Goal: Task Accomplishment & Management: Manage account settings

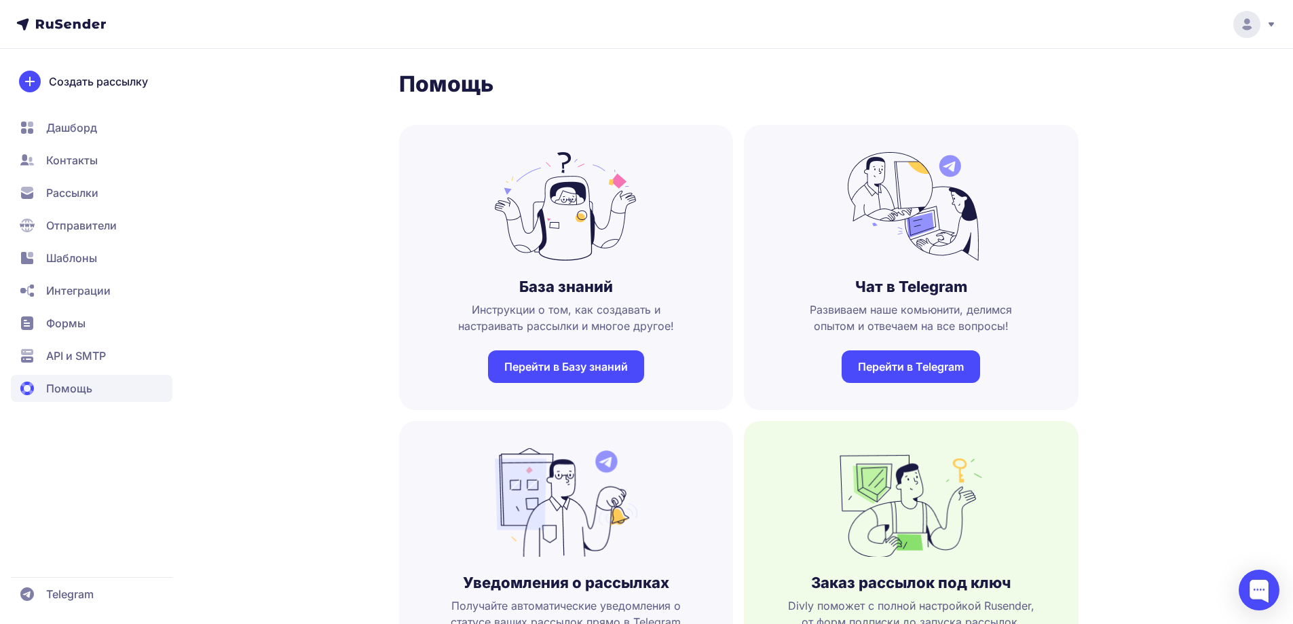
click at [1240, 38] on header at bounding box center [646, 24] width 1293 height 49
click at [1266, 31] on div at bounding box center [1248, 24] width 57 height 27
click at [1128, 89] on link "[DEMOGRAPHIC_DATA]" at bounding box center [1155, 93] width 228 height 27
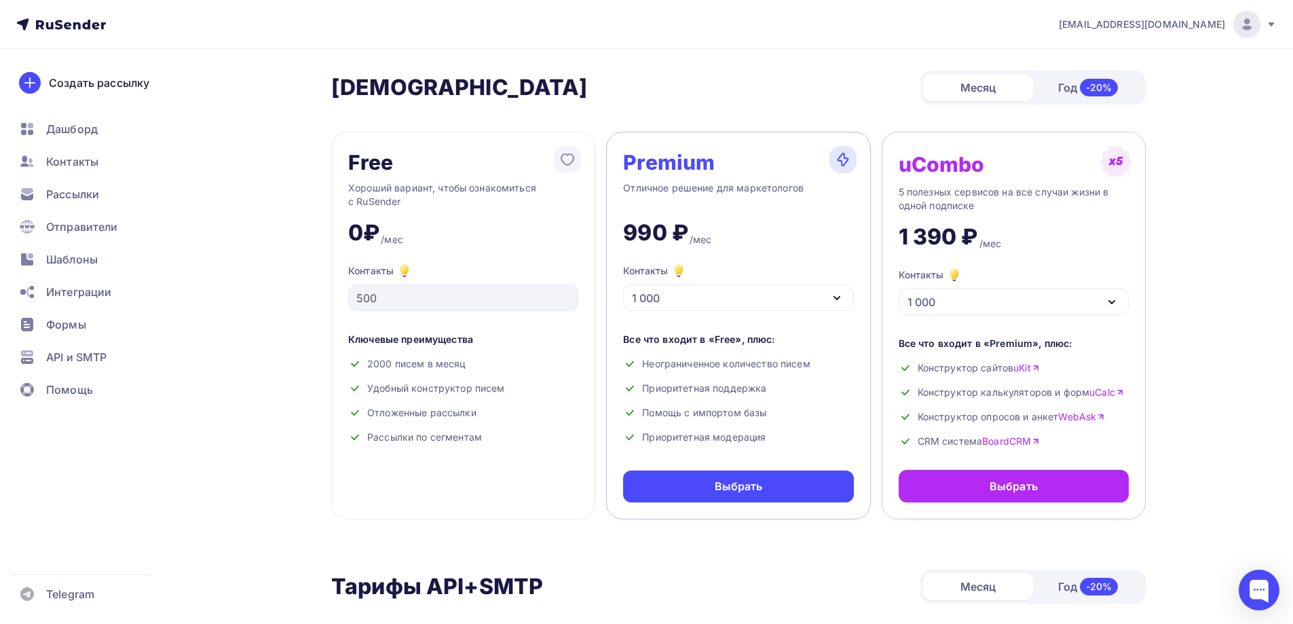
click at [1206, 27] on span "[EMAIL_ADDRESS][DOMAIN_NAME]" at bounding box center [1142, 25] width 166 height 14
click at [1105, 57] on span "Аккаунт" at bounding box center [1095, 60] width 45 height 16
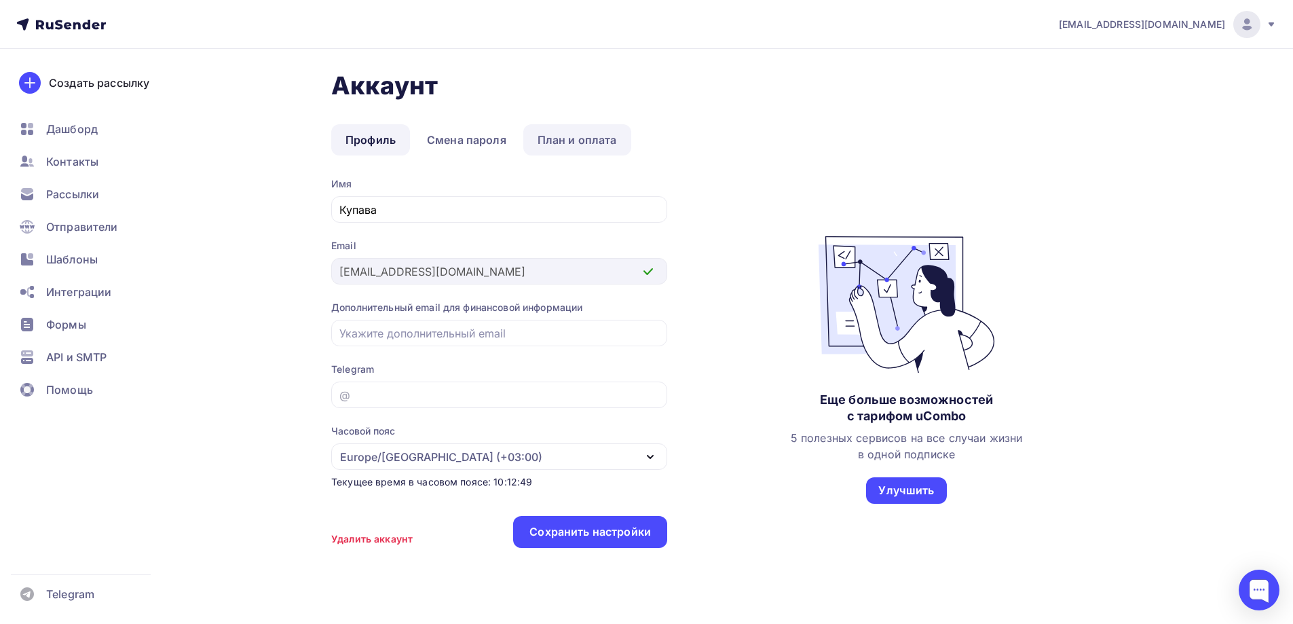
click at [566, 136] on link "План и оплата" at bounding box center [577, 139] width 108 height 31
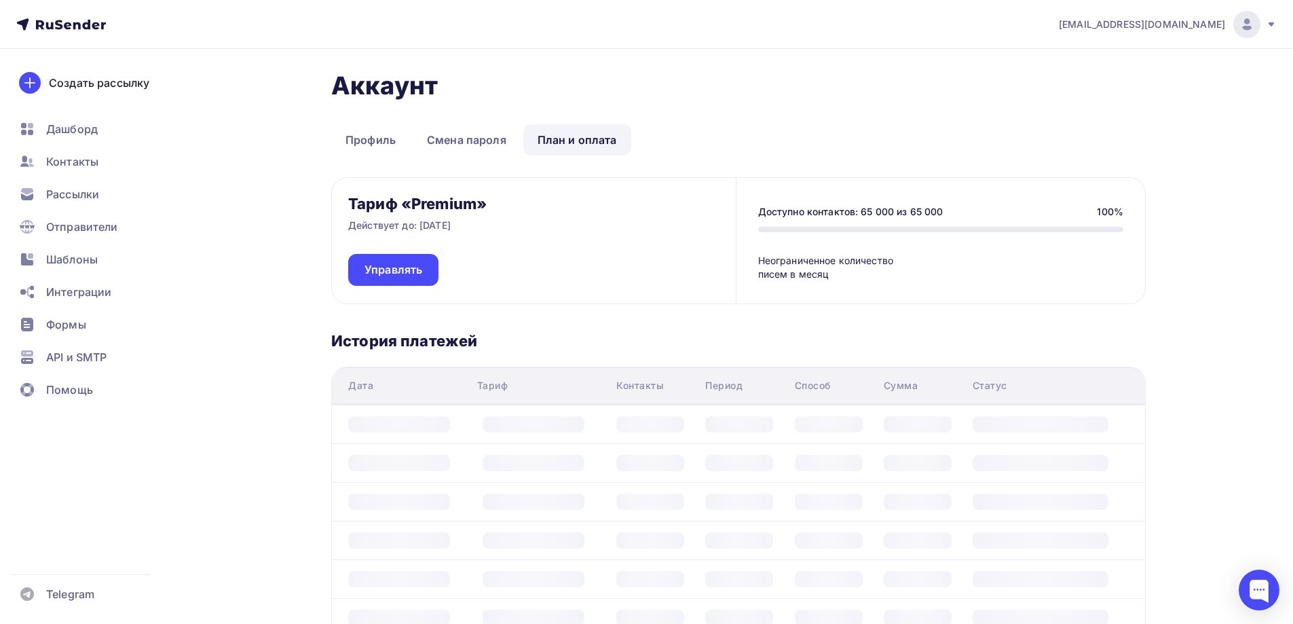
click at [618, 60] on div "Аккаунт Профиль Смена пароля План и оплата Профиль Смена пароля План и оплата Т…" at bounding box center [646, 471] width 1113 height 845
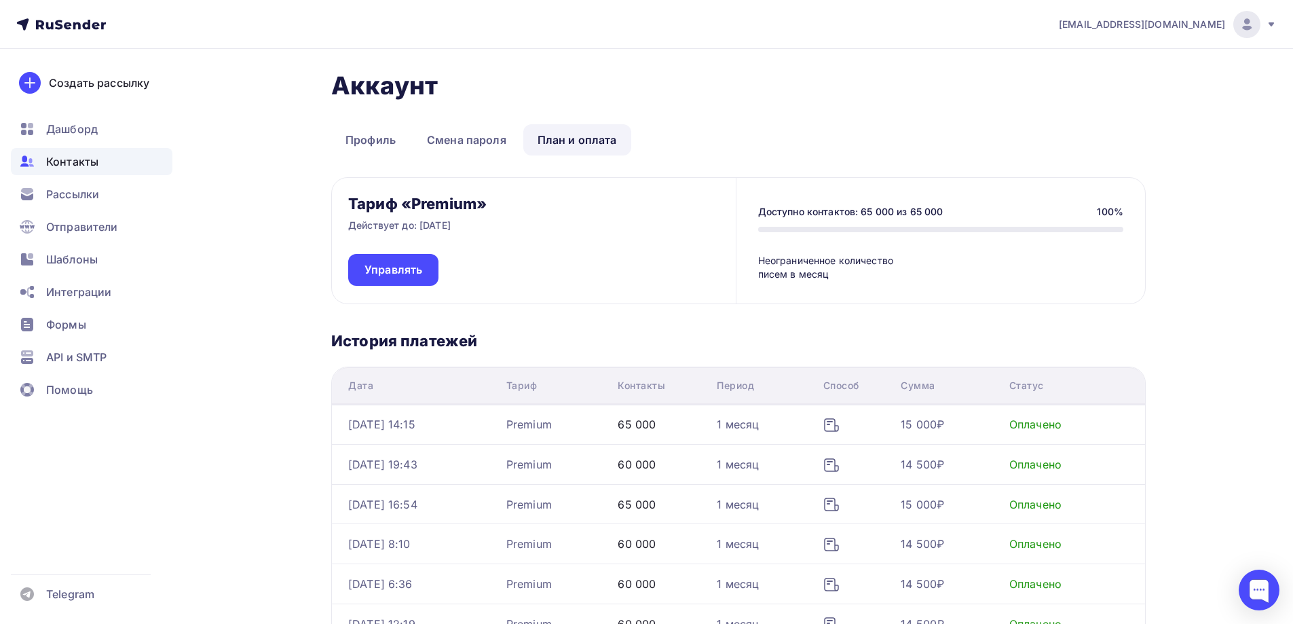
click at [78, 163] on span "Контакты" at bounding box center [72, 161] width 52 height 16
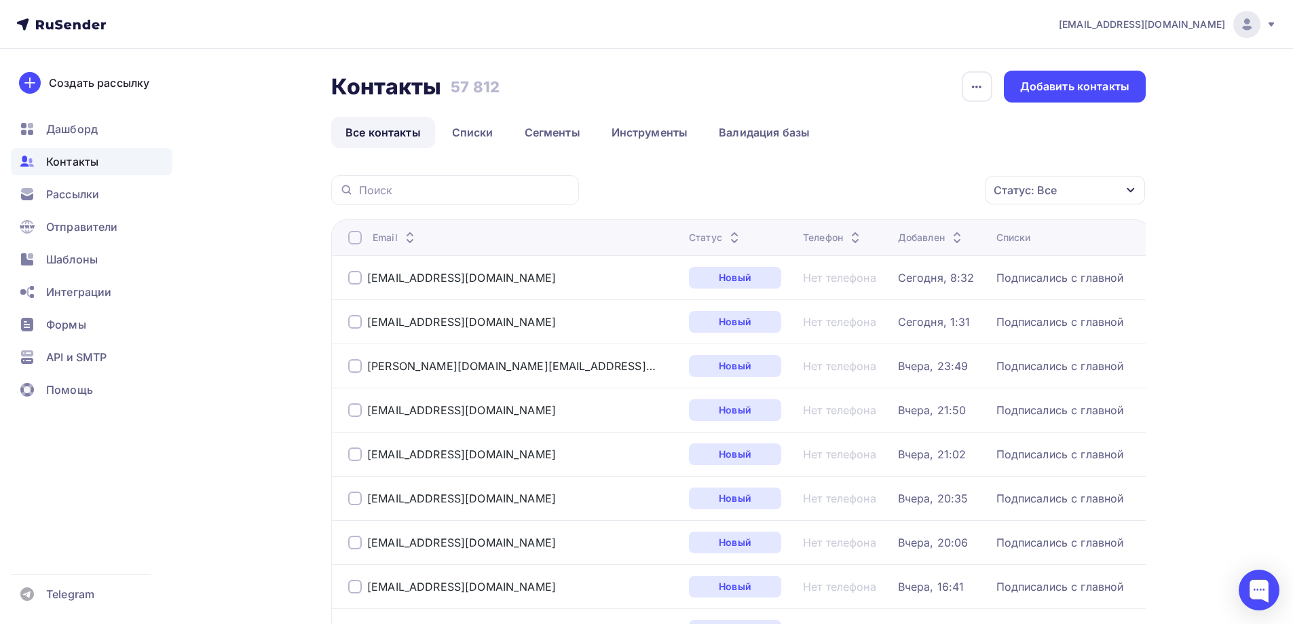
click at [1065, 198] on div "Статус: Все" at bounding box center [1065, 190] width 160 height 29
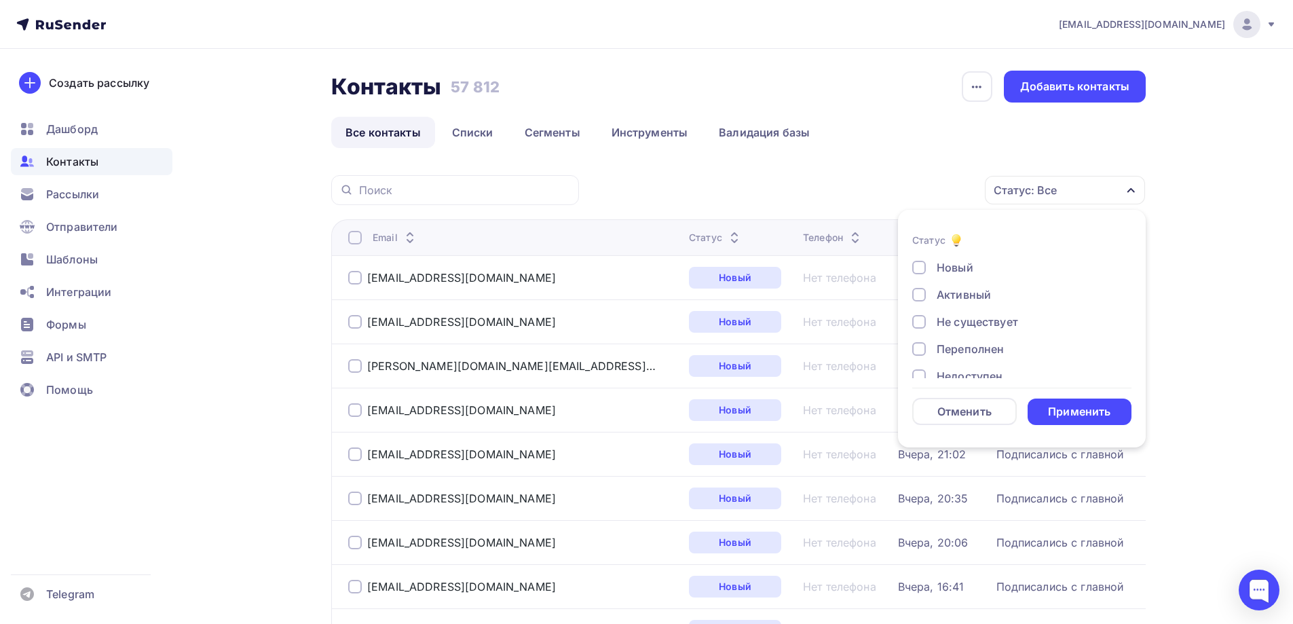
scroll to position [98, 0]
click at [942, 356] on div "Жалоба" at bounding box center [958, 359] width 43 height 16
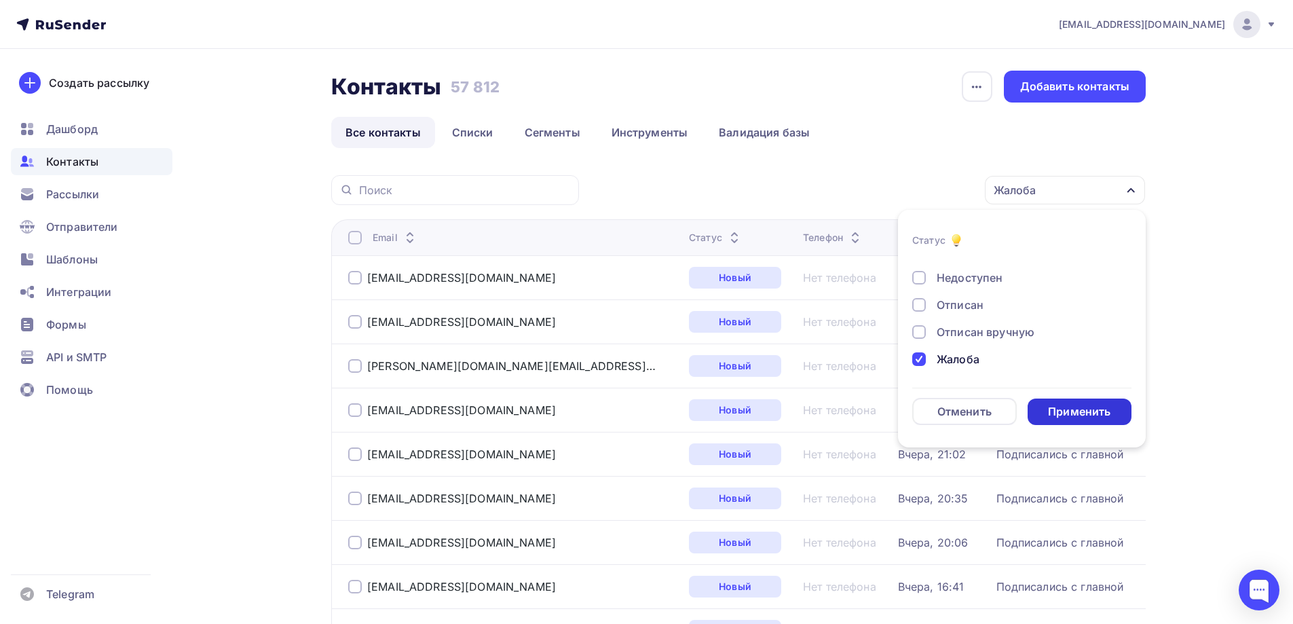
click at [1106, 417] on div "Применить" at bounding box center [1079, 412] width 62 height 16
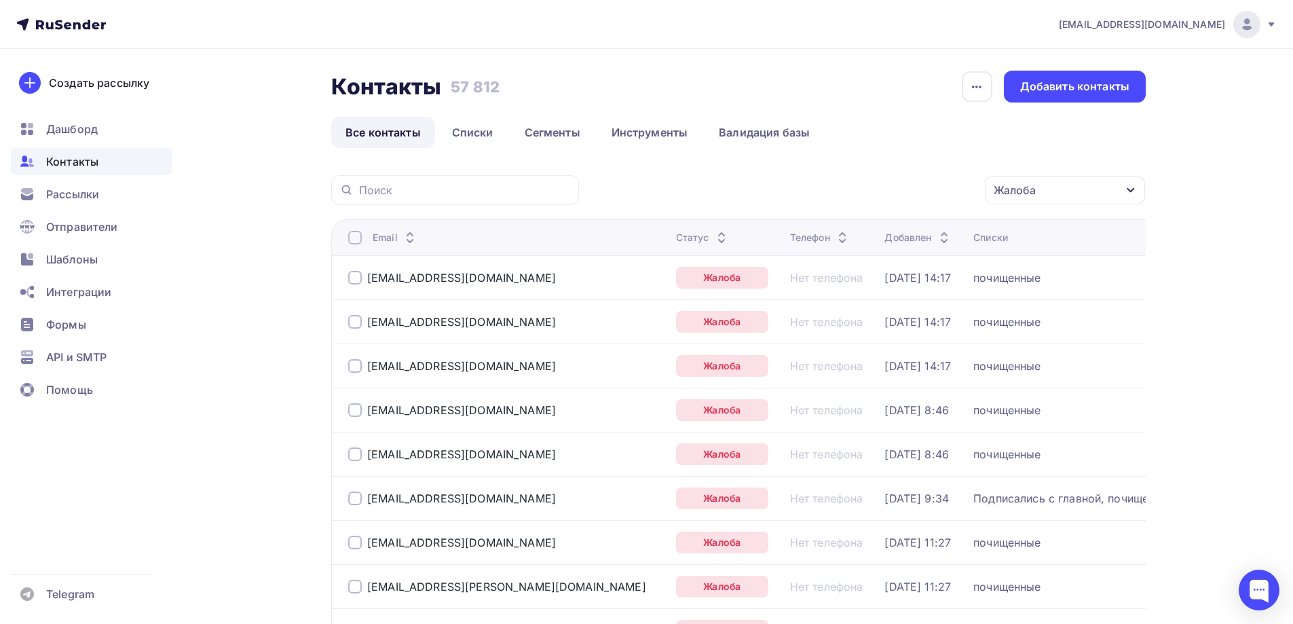
click at [352, 235] on div at bounding box center [355, 238] width 14 height 14
click at [847, 193] on div "Действие" at bounding box center [829, 190] width 52 height 16
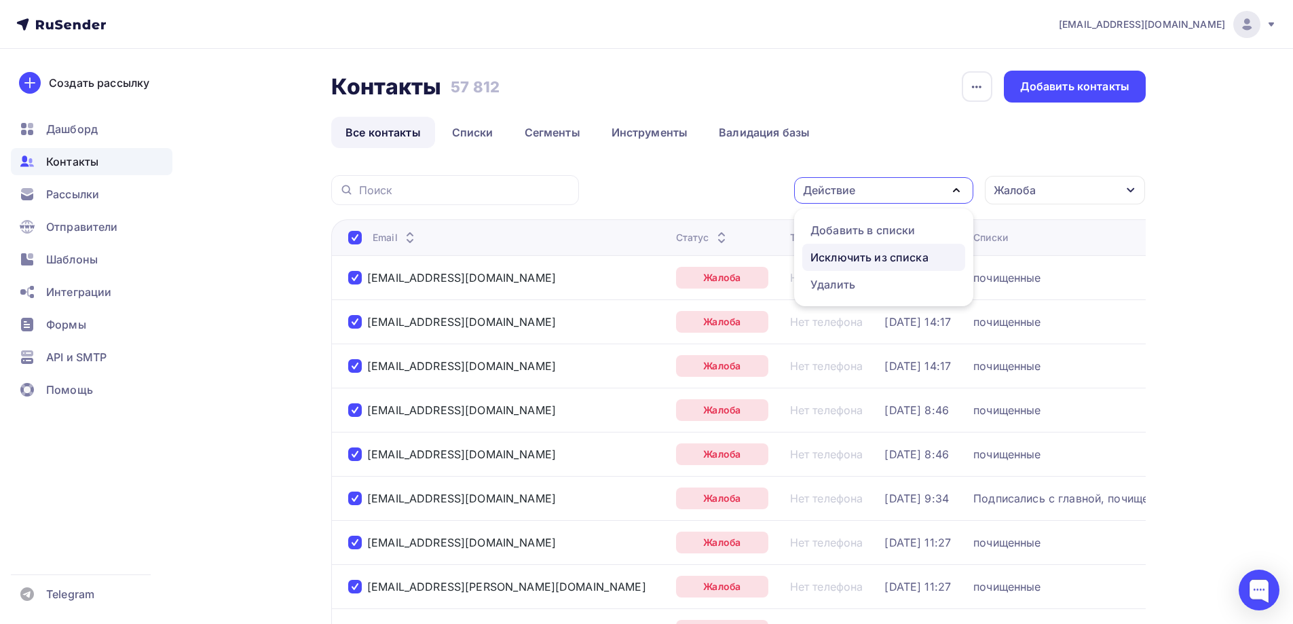
click at [891, 256] on div "Исключить из списка" at bounding box center [870, 257] width 118 height 16
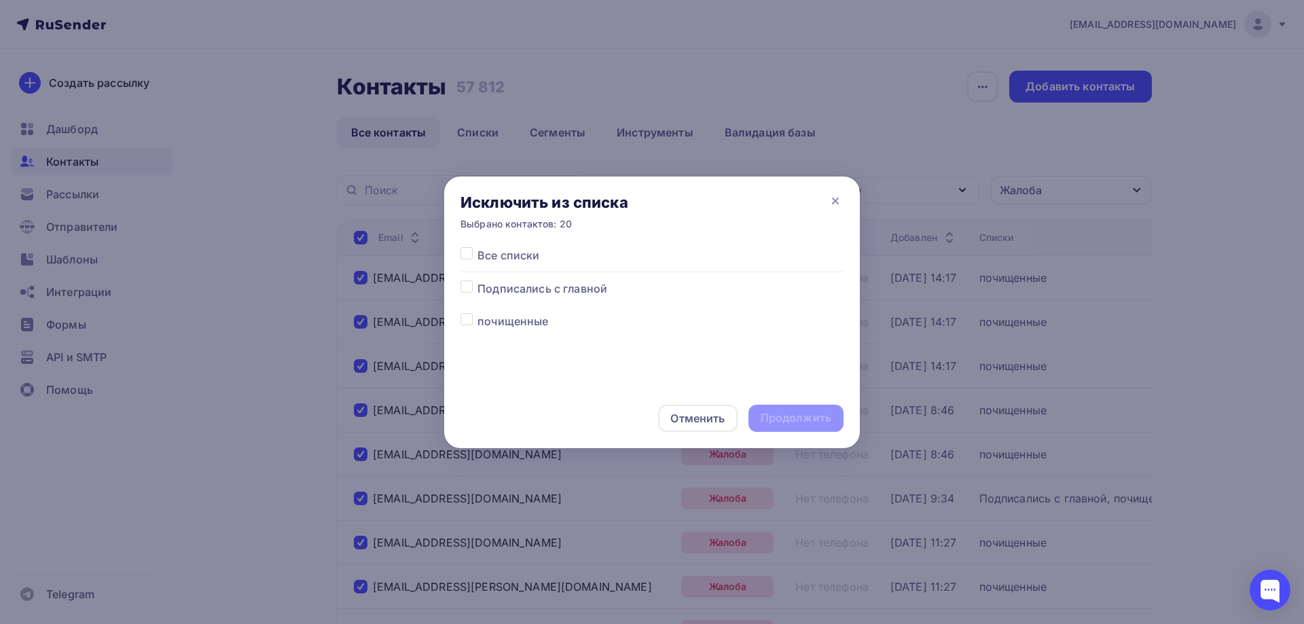
click at [536, 281] on span "Подписались с главной" at bounding box center [542, 288] width 130 height 16
click at [477, 280] on label at bounding box center [477, 280] width 0 height 0
click at [466, 286] on input "checkbox" at bounding box center [466, 286] width 12 height 12
checkbox input "true"
click at [477, 313] on label at bounding box center [477, 313] width 0 height 0
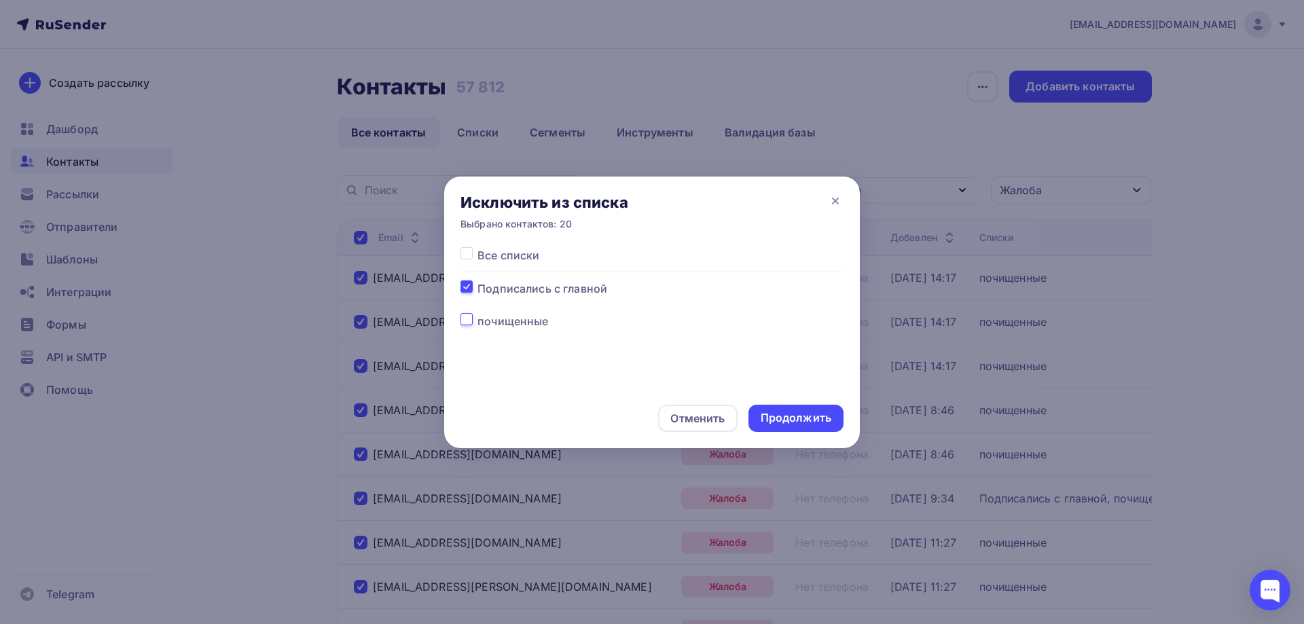
click at [462, 316] on input "checkbox" at bounding box center [466, 319] width 12 height 12
checkbox input "true"
click at [815, 412] on div "Продолжить" at bounding box center [795, 418] width 71 height 16
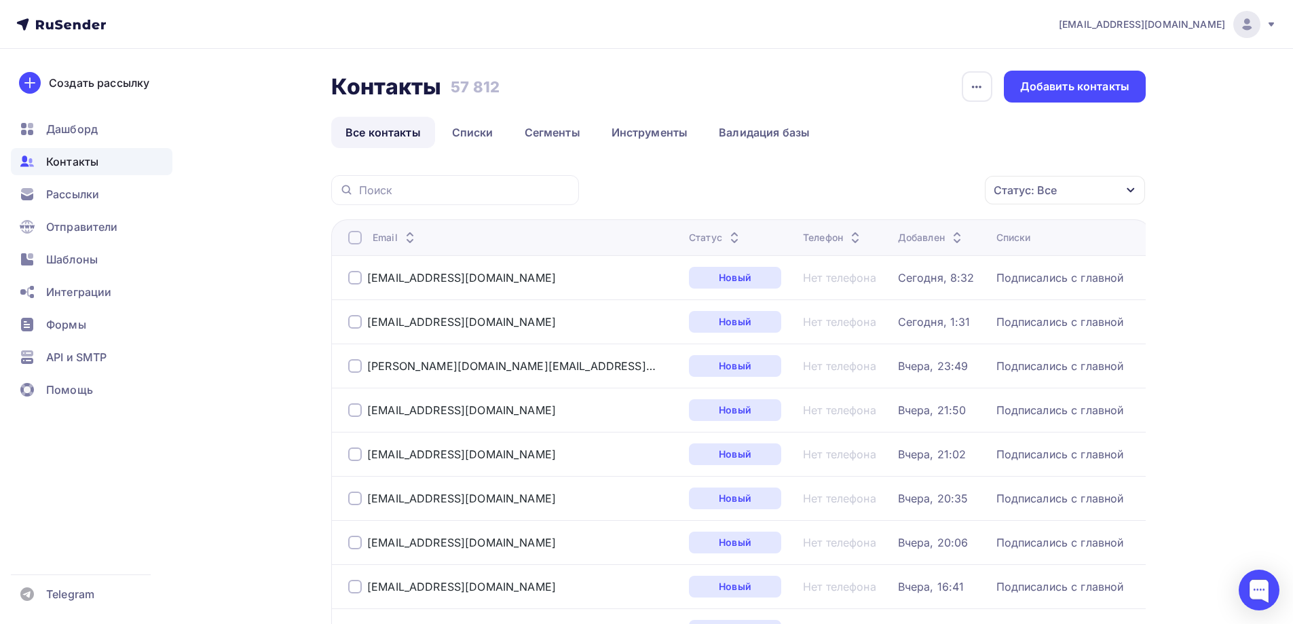
drag, startPoint x: 1038, startPoint y: 183, endPoint x: 1034, endPoint y: 192, distance: 9.7
click at [1037, 185] on div "Статус: Все" at bounding box center [1025, 190] width 63 height 16
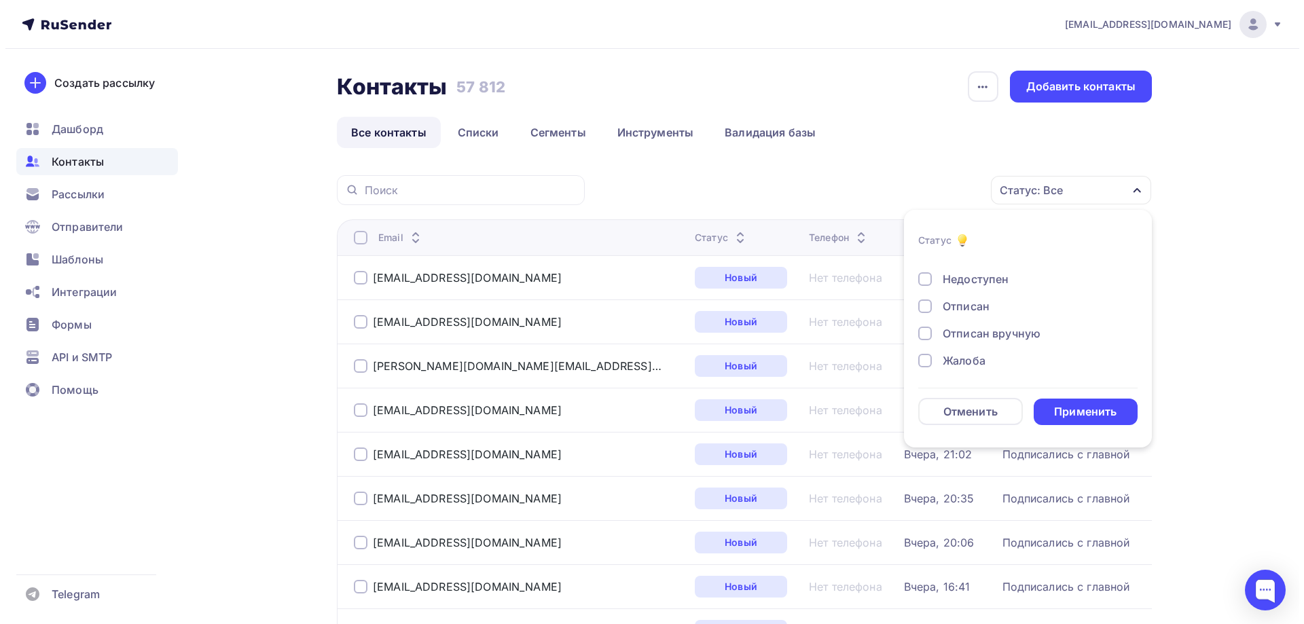
scroll to position [98, 0]
click at [956, 358] on div "Жалоба" at bounding box center [958, 359] width 43 height 16
click at [1071, 425] on li "Статус Новый Активный Не существует Переполнен Недоступен Отписан Отписан вручн…" at bounding box center [1022, 328] width 248 height 221
click at [1067, 415] on div "Применить" at bounding box center [1079, 412] width 62 height 16
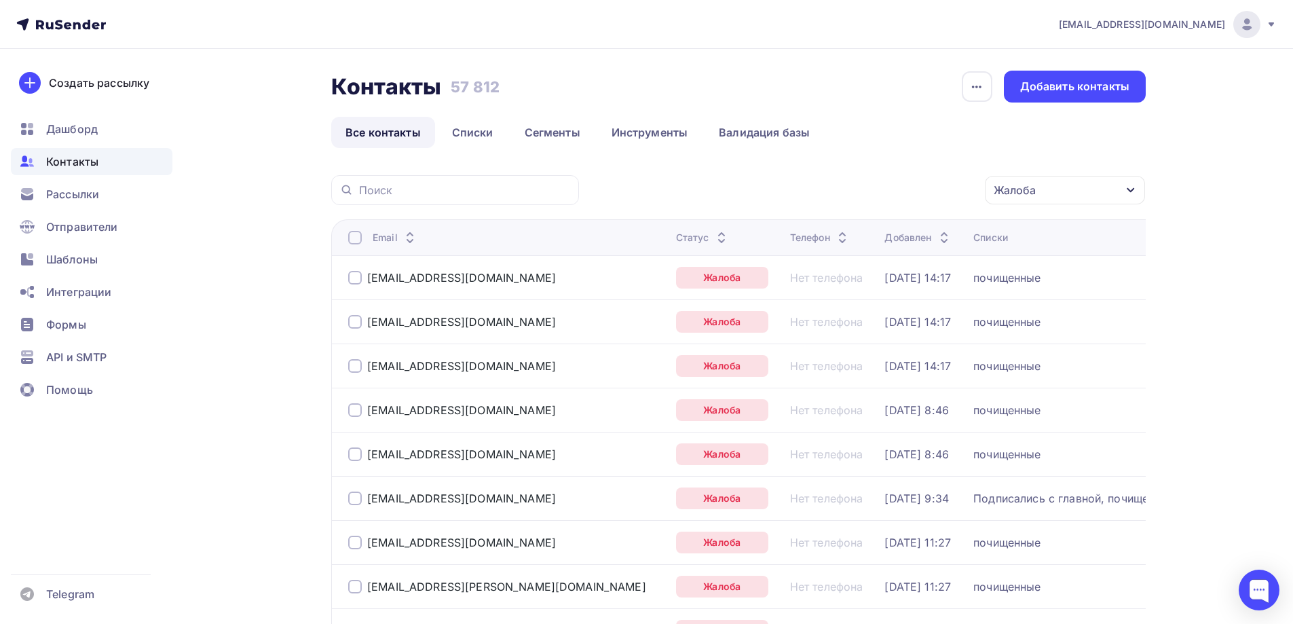
click at [350, 236] on th "Email" at bounding box center [500, 237] width 339 height 36
click at [355, 240] on div at bounding box center [355, 238] width 14 height 14
click at [1028, 191] on div "Жалоба" at bounding box center [1015, 190] width 42 height 16
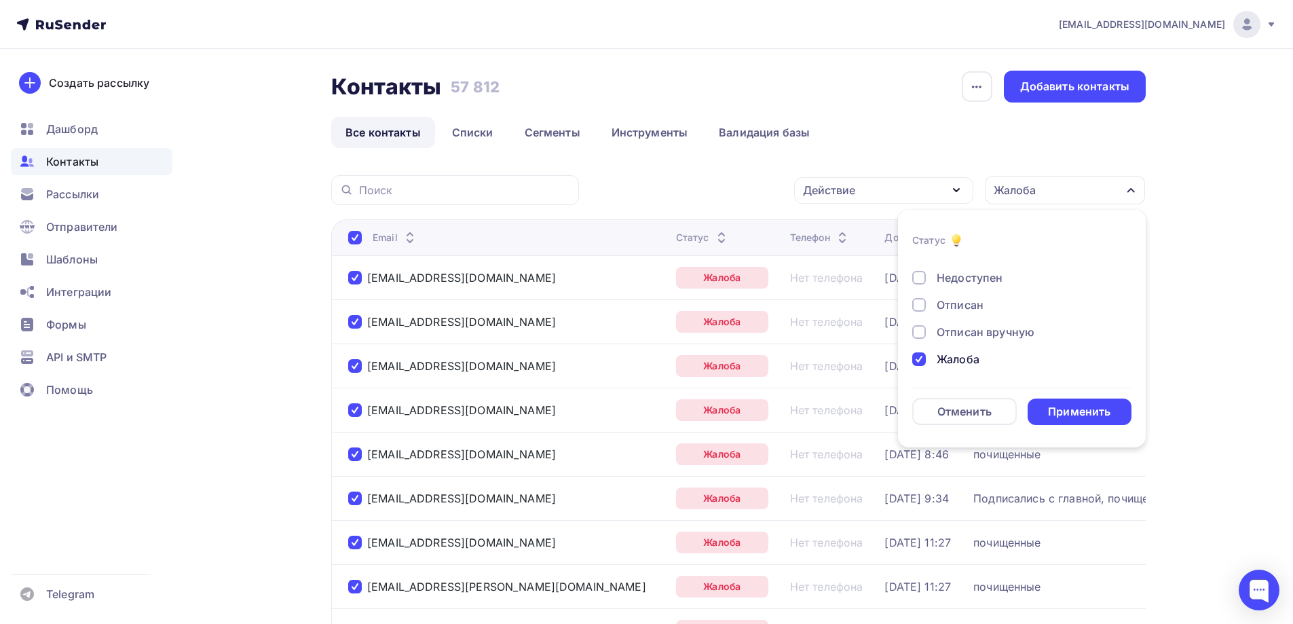
click at [927, 185] on div "Действие" at bounding box center [883, 190] width 179 height 26
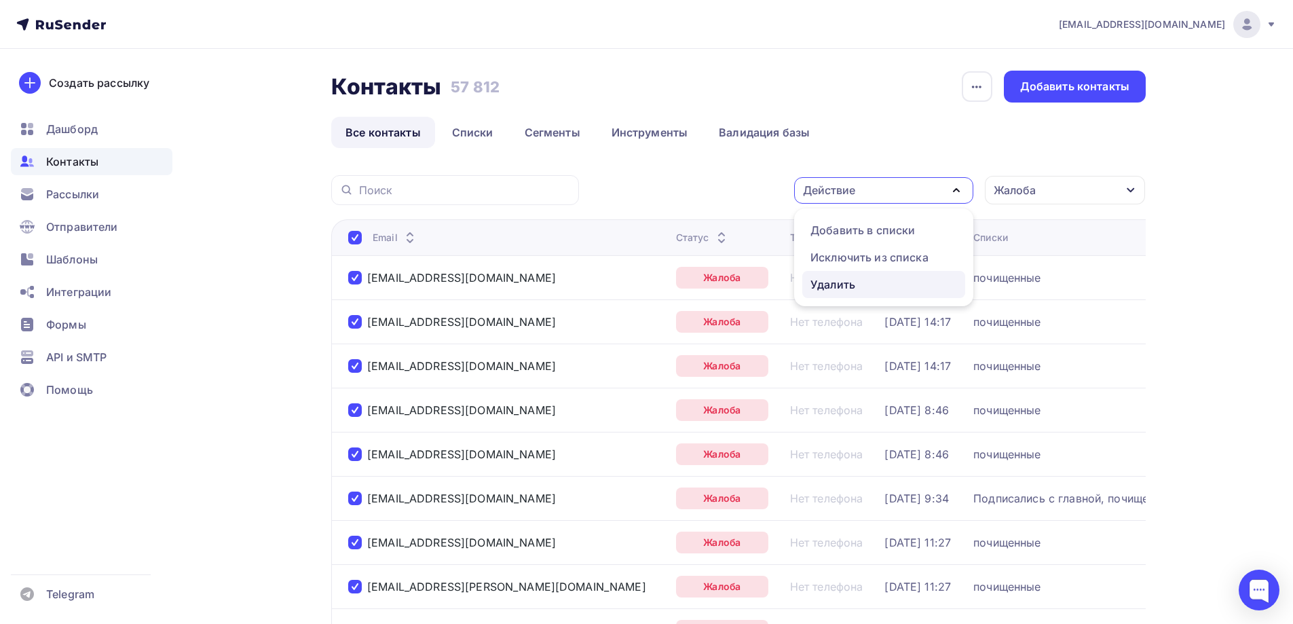
click at [851, 287] on div "Удалить" at bounding box center [833, 284] width 45 height 16
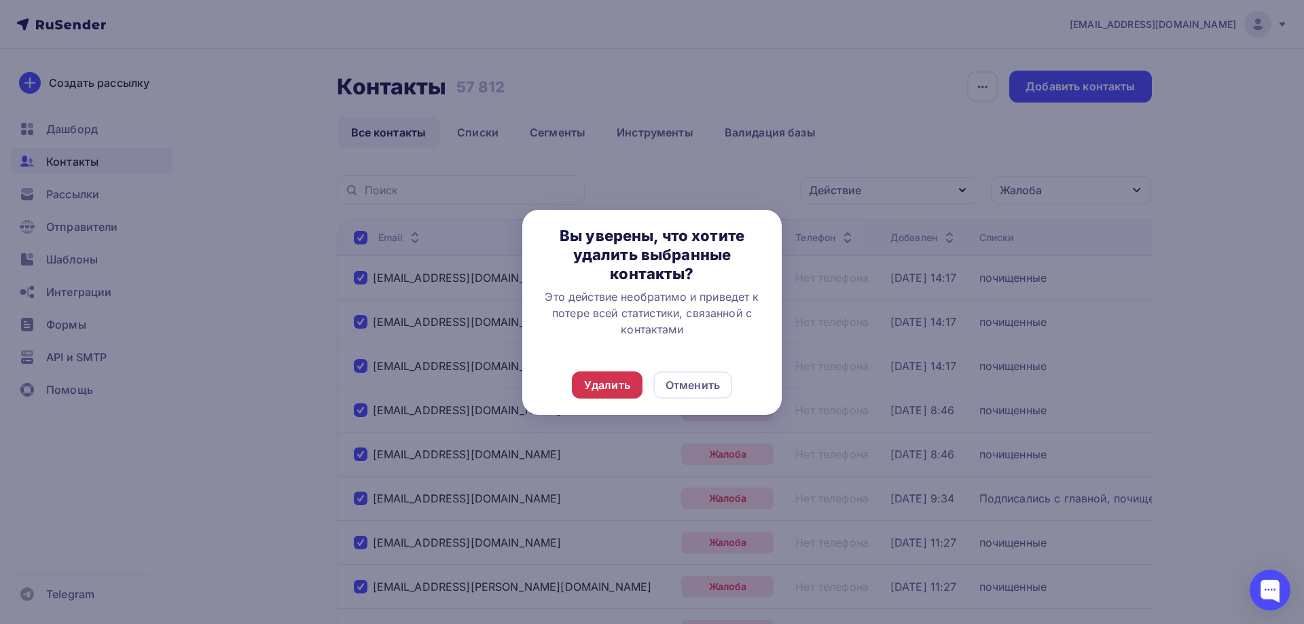
drag, startPoint x: 627, startPoint y: 385, endPoint x: 587, endPoint y: 388, distance: 40.1
click at [627, 385] on div "Удалить" at bounding box center [607, 385] width 46 height 16
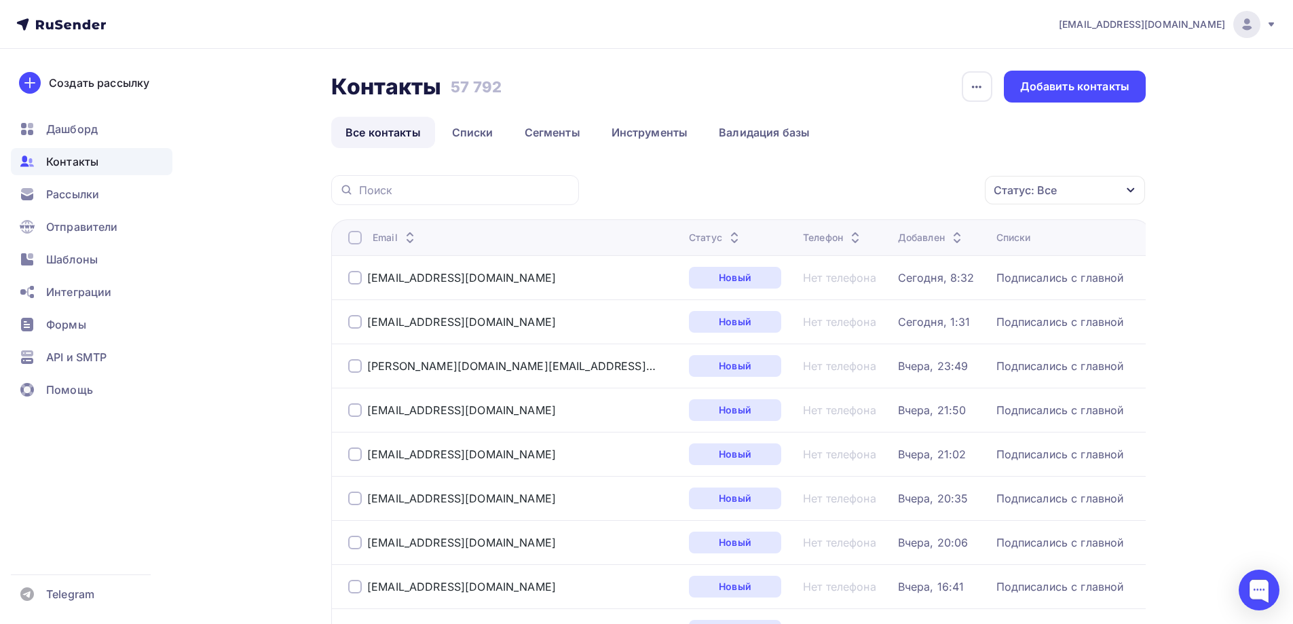
click at [1042, 189] on div "Статус: Все" at bounding box center [1025, 190] width 63 height 16
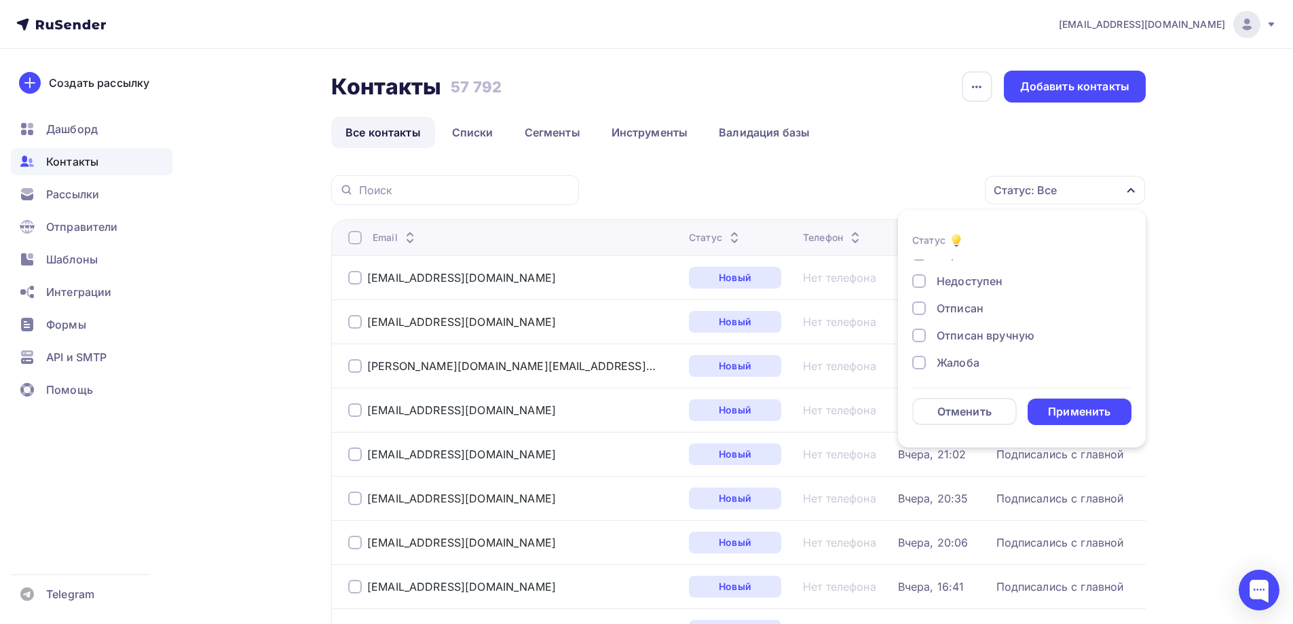
scroll to position [98, 0]
click at [952, 363] on div "Жалоба" at bounding box center [958, 359] width 43 height 16
drag, startPoint x: 1077, startPoint y: 407, endPoint x: 1067, endPoint y: 397, distance: 13.9
click at [1077, 409] on div "Применить" at bounding box center [1079, 412] width 62 height 16
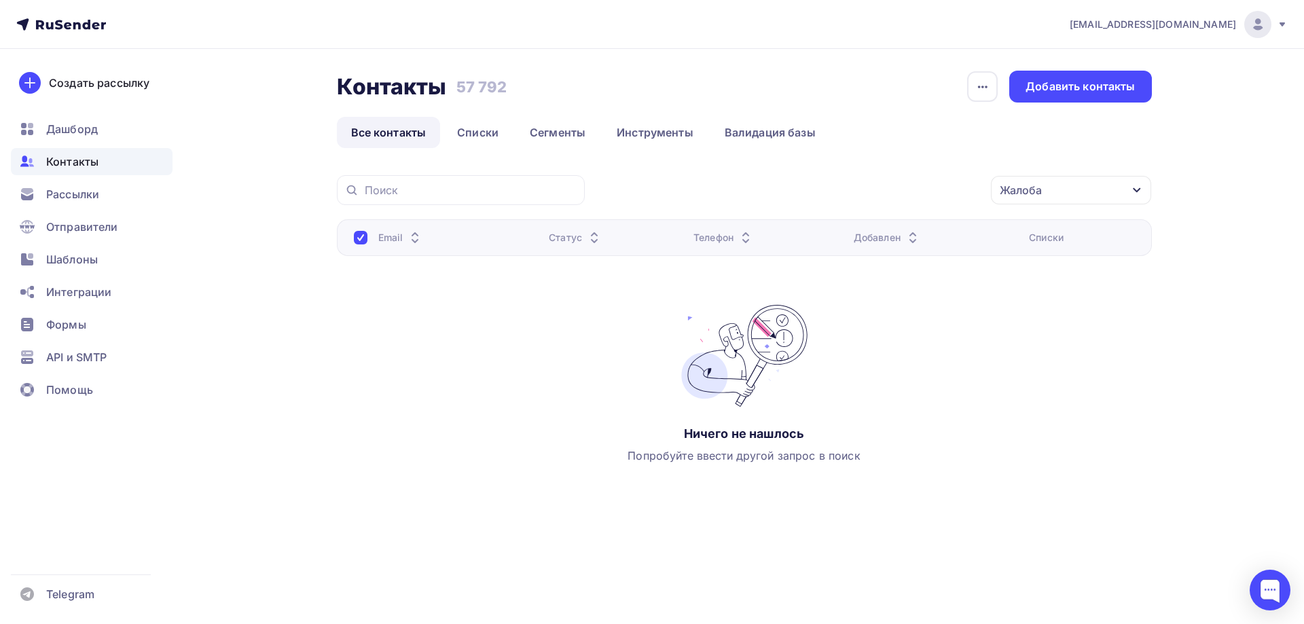
click at [1057, 197] on div "Жалоба" at bounding box center [1071, 190] width 160 height 29
click at [959, 363] on div "Жалоба" at bounding box center [958, 359] width 43 height 16
click at [967, 335] on div "Отписан вручную" at bounding box center [986, 332] width 98 height 16
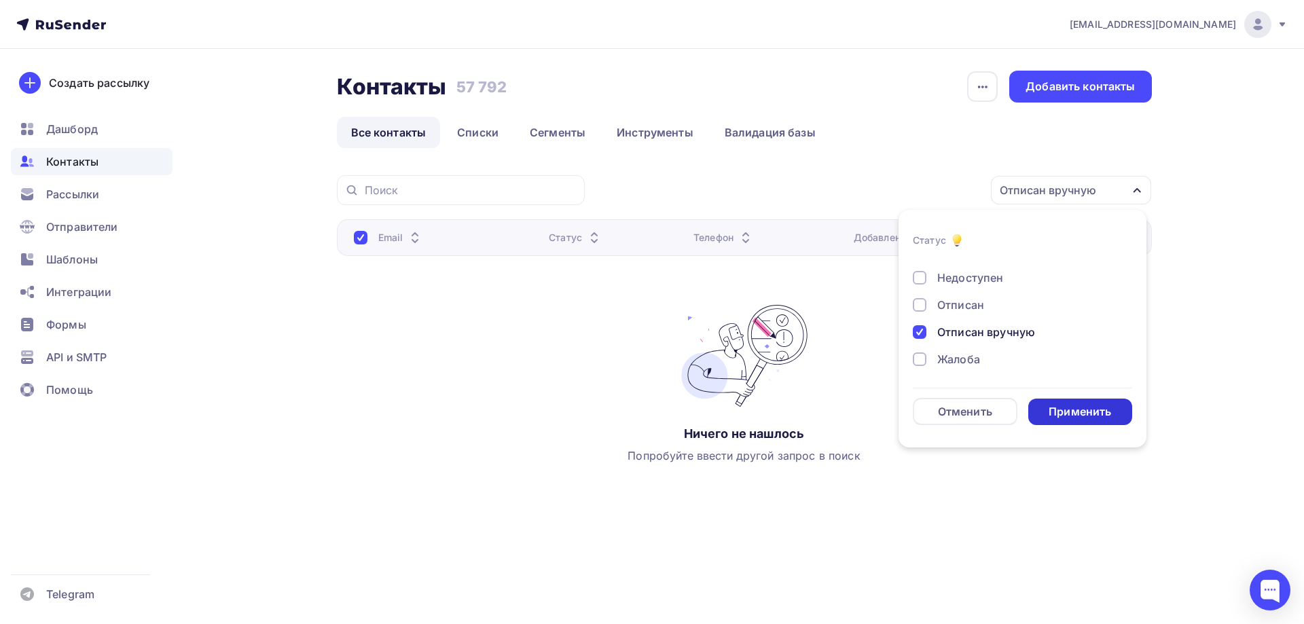
click at [1066, 418] on div "Применить" at bounding box center [1079, 412] width 62 height 16
click at [1055, 189] on div "Отписан вручную" at bounding box center [1047, 190] width 96 height 16
click at [993, 325] on div "Отписан вручную" at bounding box center [986, 332] width 98 height 16
click at [965, 297] on div "Отписан" at bounding box center [960, 305] width 47 height 16
click at [1053, 405] on div "Применить" at bounding box center [1079, 412] width 62 height 16
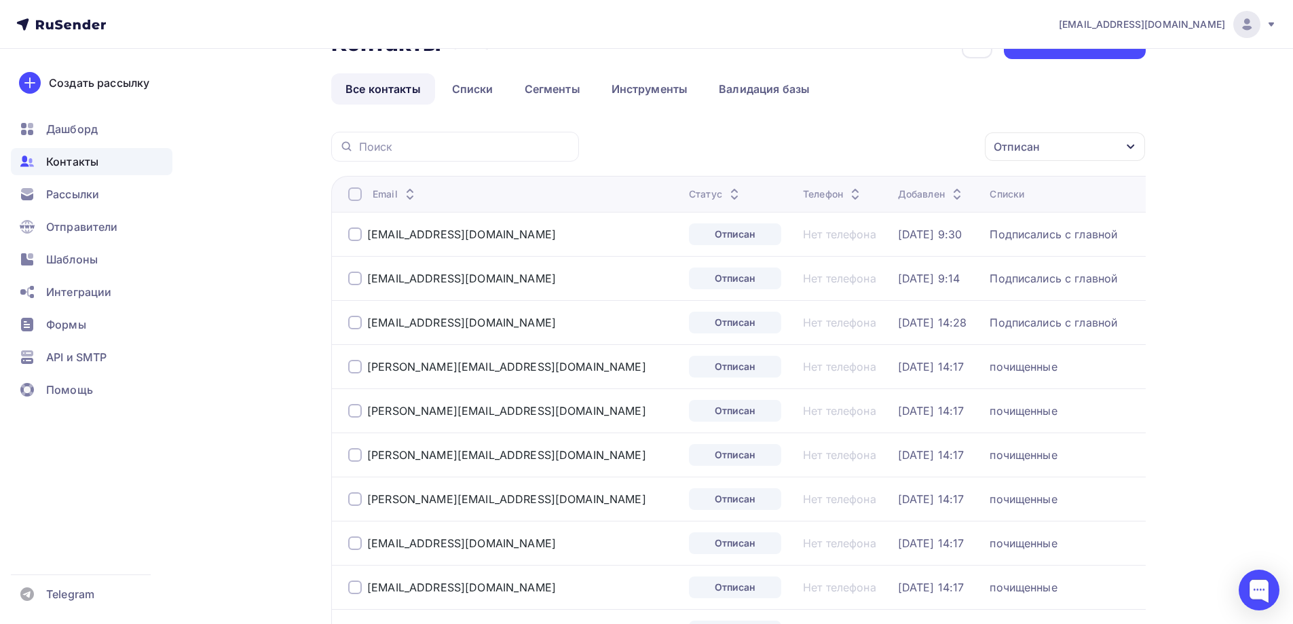
scroll to position [68, 0]
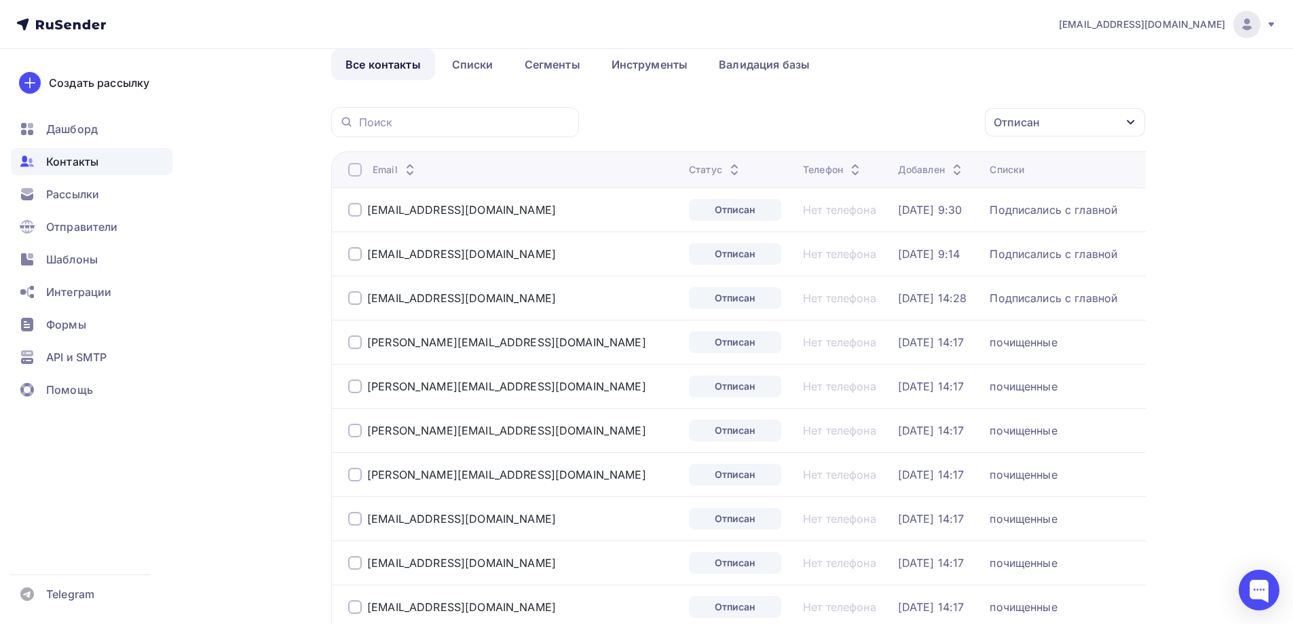
click at [350, 168] on div at bounding box center [355, 170] width 14 height 14
click at [863, 122] on div "Действие" at bounding box center [883, 122] width 179 height 26
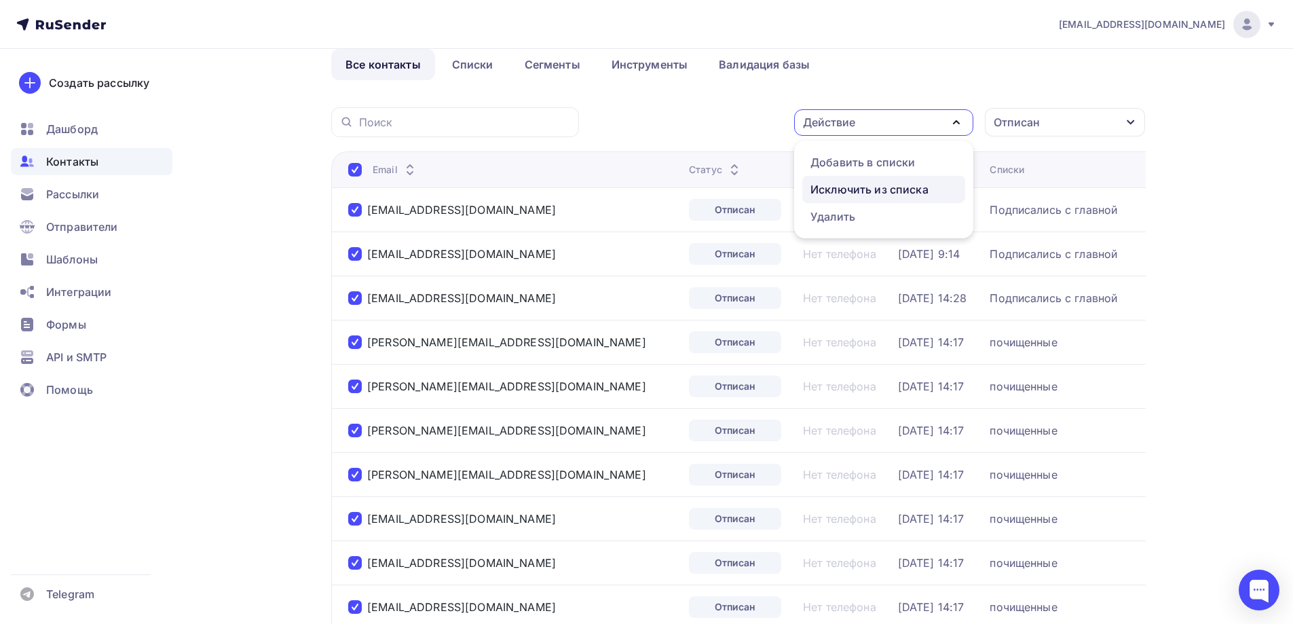
click at [853, 187] on div "Исключить из списка" at bounding box center [870, 189] width 118 height 16
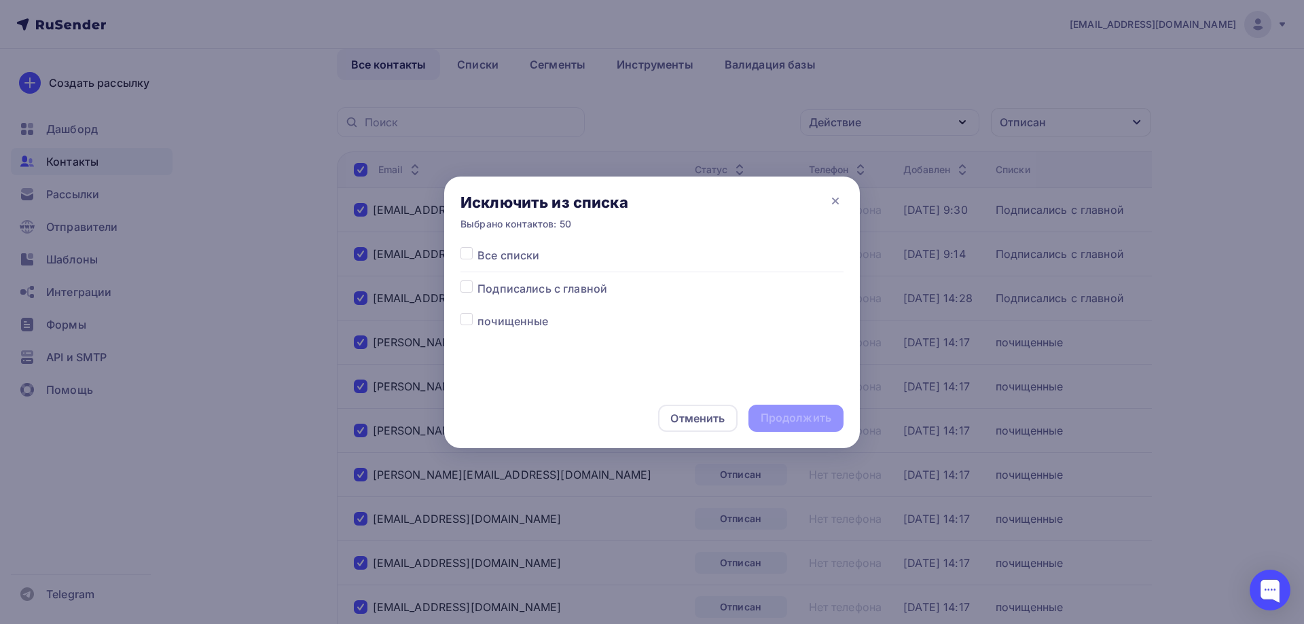
click at [477, 247] on label at bounding box center [477, 247] width 0 height 0
click at [472, 248] on input "checkbox" at bounding box center [466, 253] width 12 height 12
checkbox input "true"
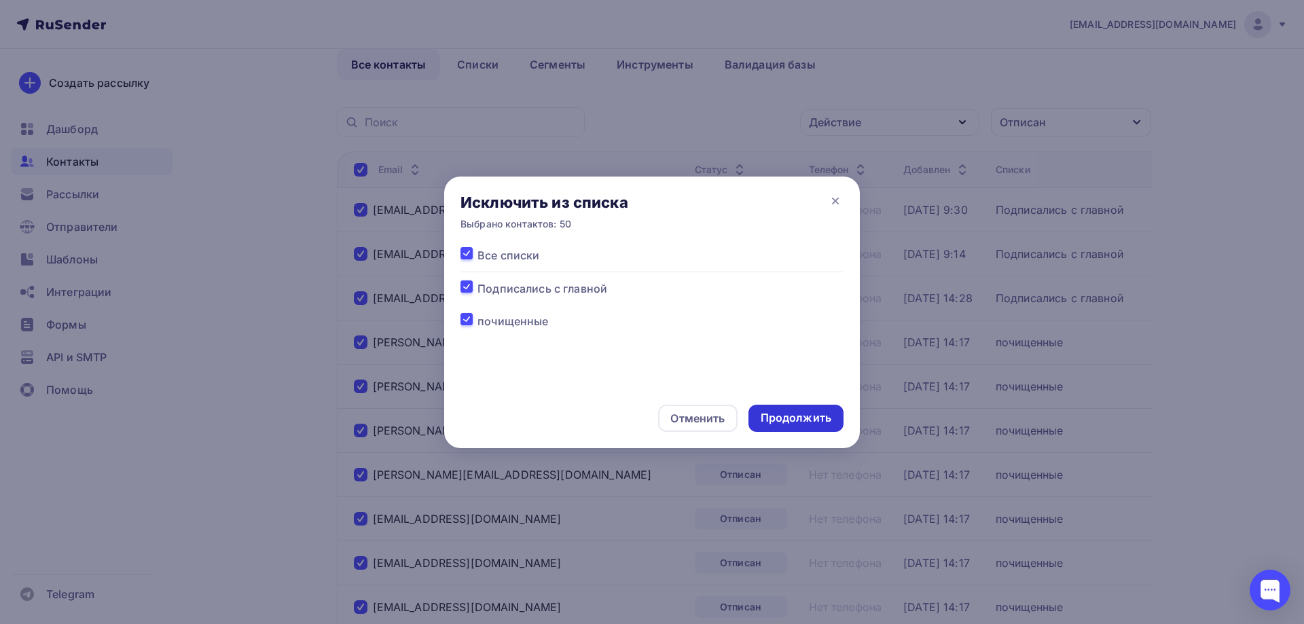
click at [809, 420] on div "Продолжить" at bounding box center [795, 418] width 71 height 16
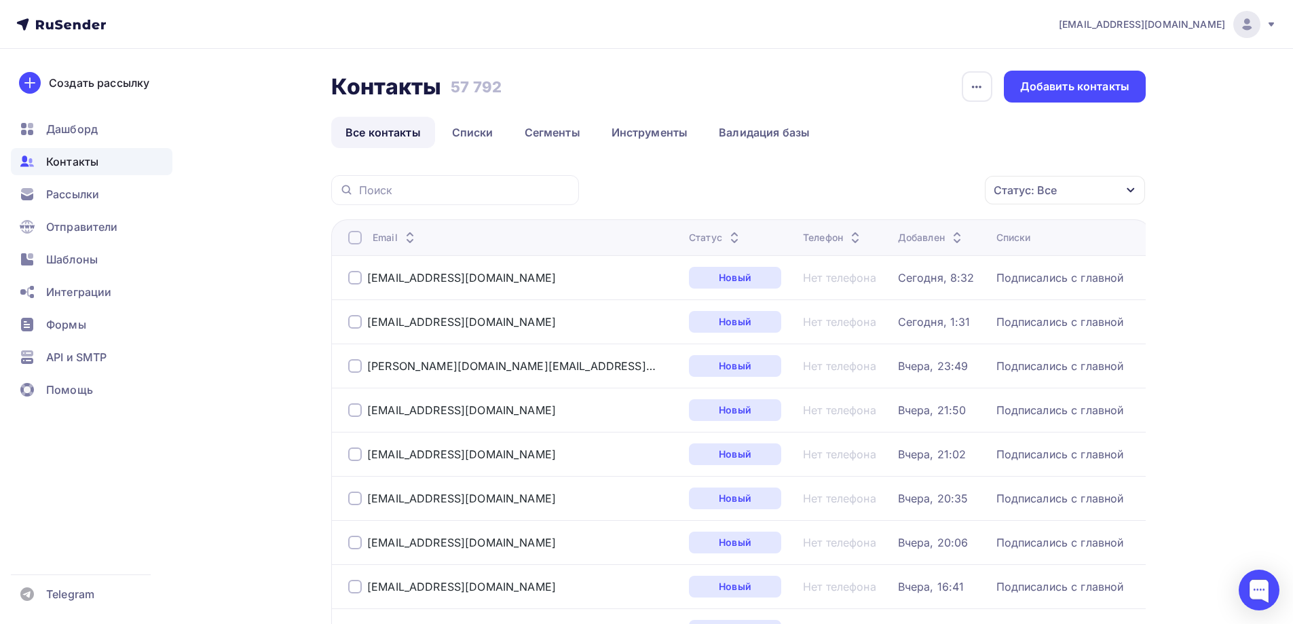
click at [1052, 187] on div "Статус: Все" at bounding box center [1025, 190] width 63 height 16
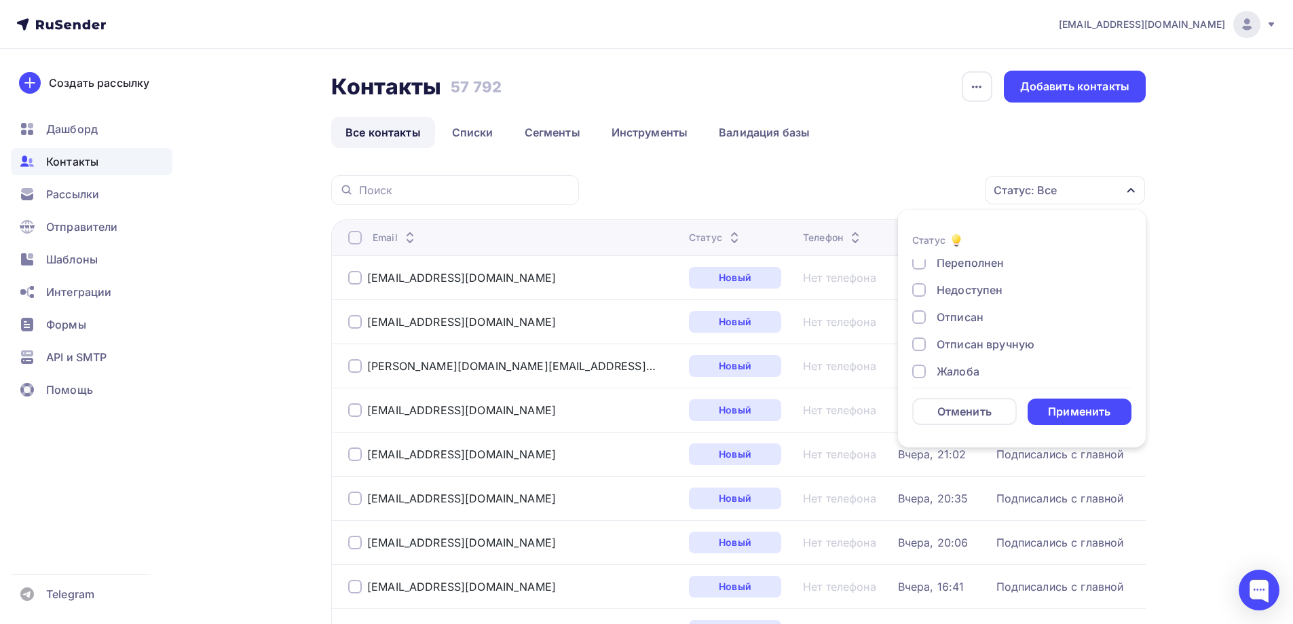
scroll to position [98, 0]
click at [970, 305] on div "Отписан" at bounding box center [960, 305] width 47 height 16
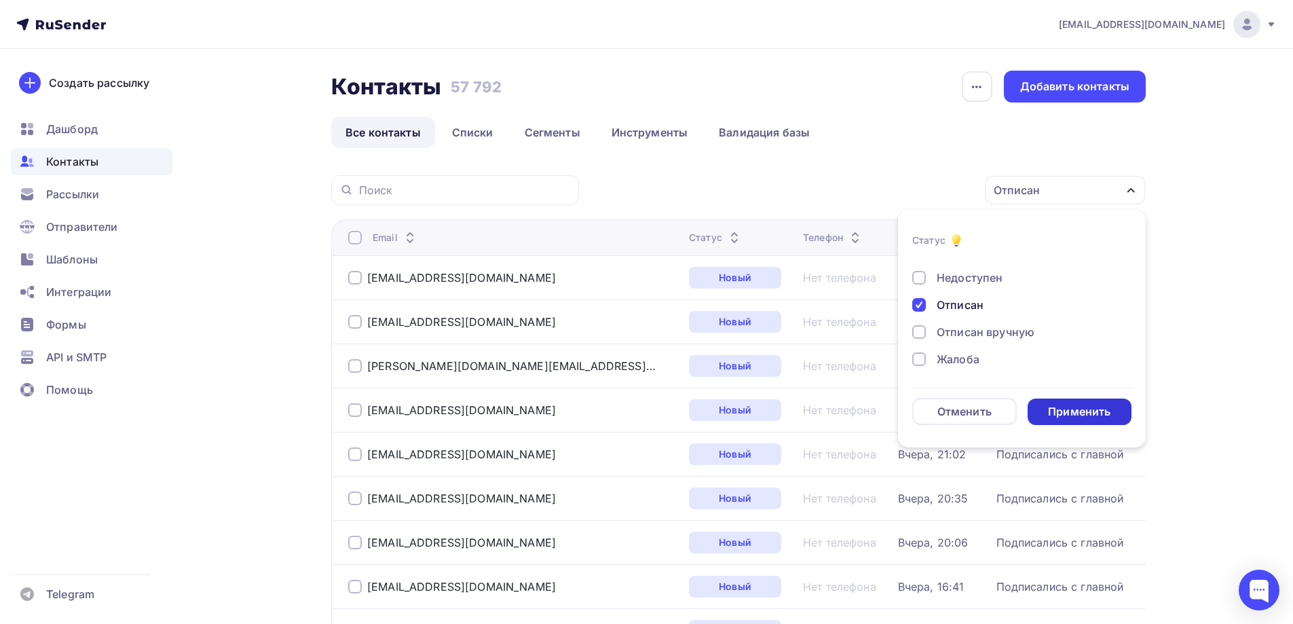
click at [1073, 403] on div "Применить" at bounding box center [1080, 412] width 105 height 26
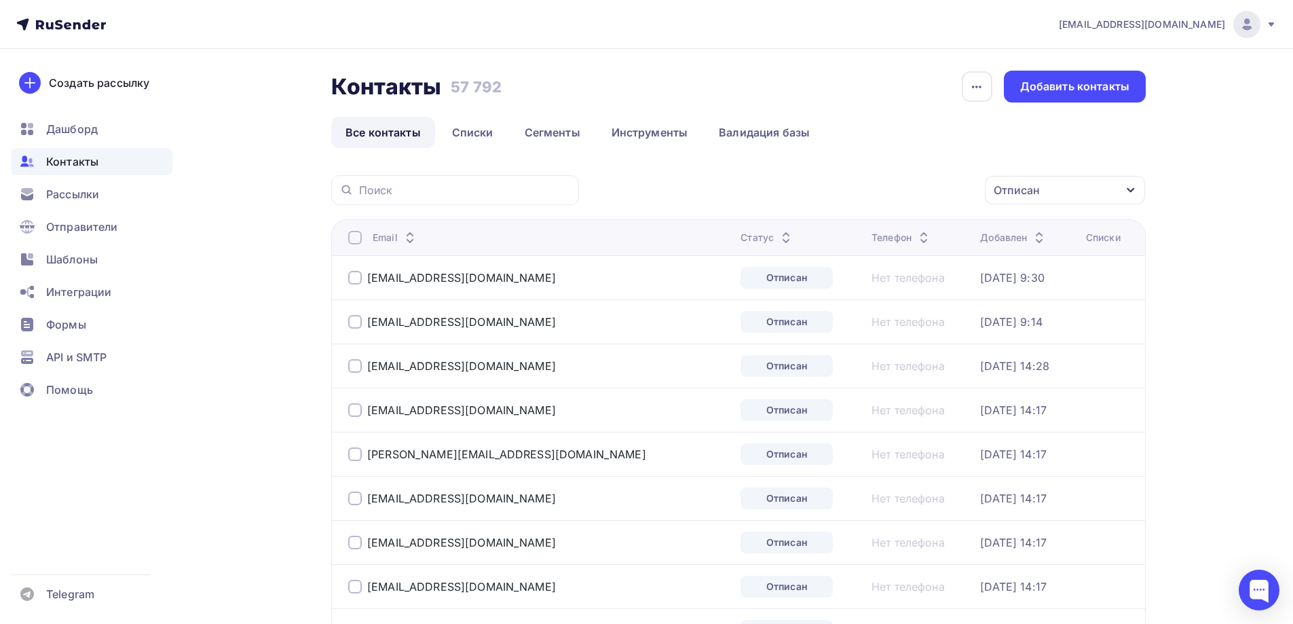
click at [354, 237] on div at bounding box center [355, 238] width 14 height 14
drag, startPoint x: 838, startPoint y: 191, endPoint x: 845, endPoint y: 222, distance: 31.3
click at [840, 191] on div "Действие" at bounding box center [829, 190] width 52 height 16
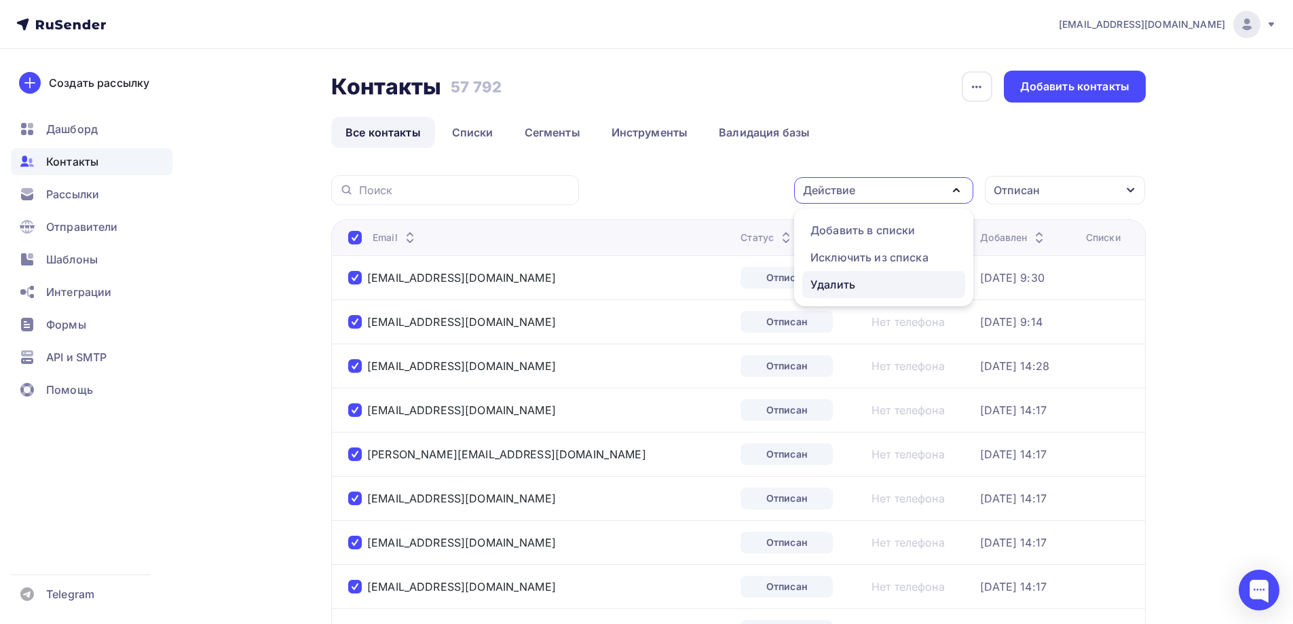
click at [840, 283] on div "Удалить" at bounding box center [833, 284] width 45 height 16
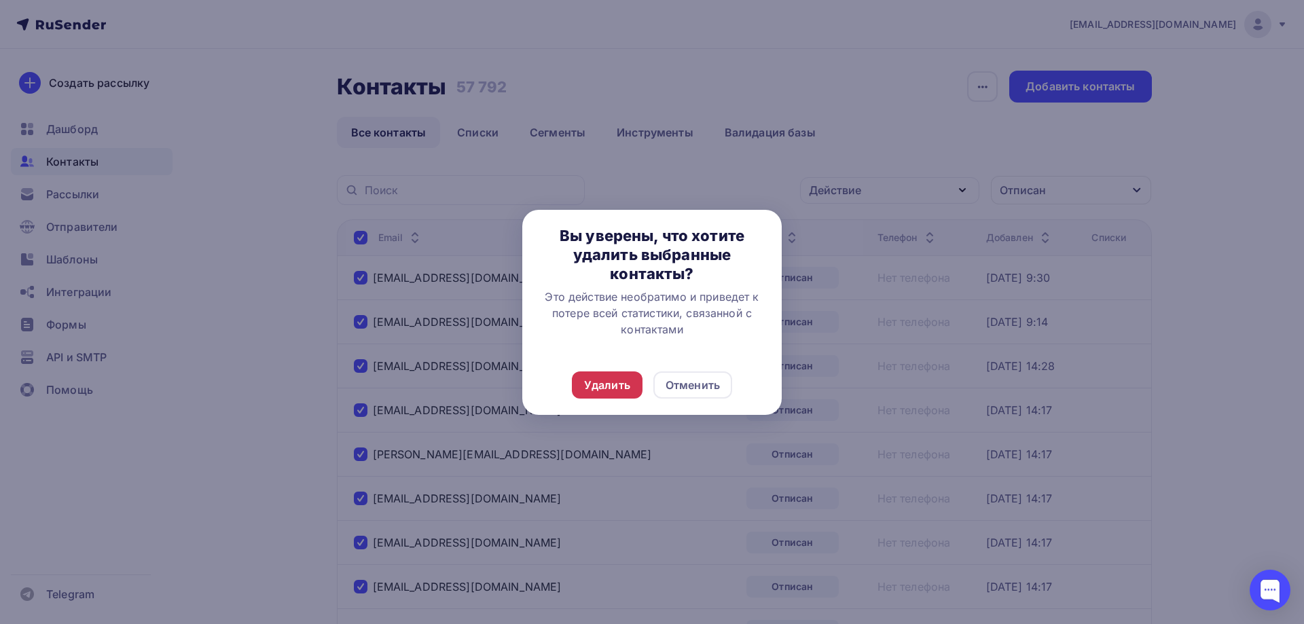
click at [618, 381] on div "Удалить" at bounding box center [607, 385] width 46 height 16
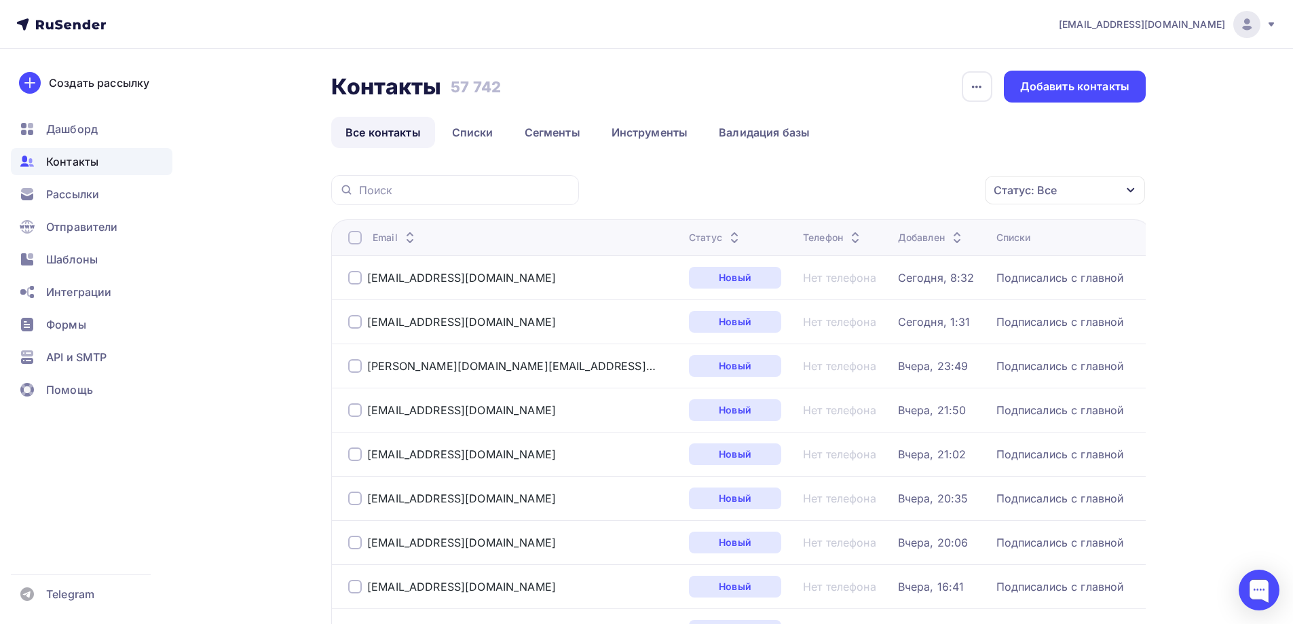
click at [1025, 193] on div "Статус: Все" at bounding box center [1025, 190] width 63 height 16
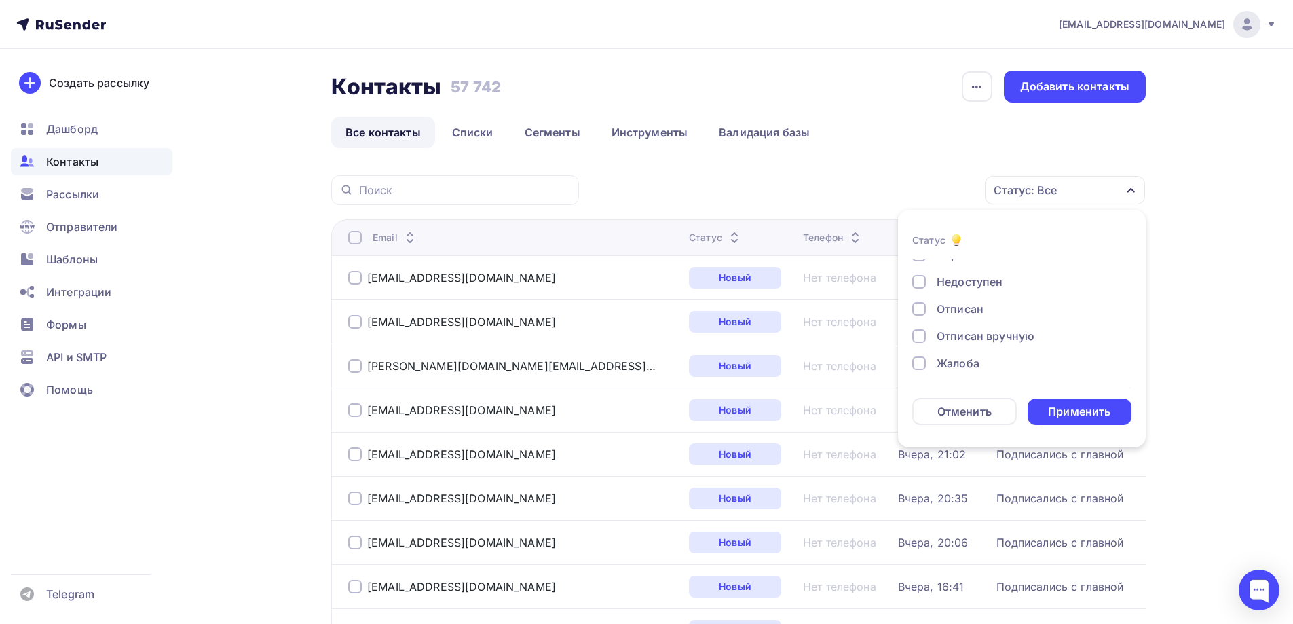
scroll to position [98, 0]
click at [973, 309] on div "Отписан" at bounding box center [960, 305] width 47 height 16
click at [1075, 421] on div "Применить" at bounding box center [1080, 412] width 105 height 26
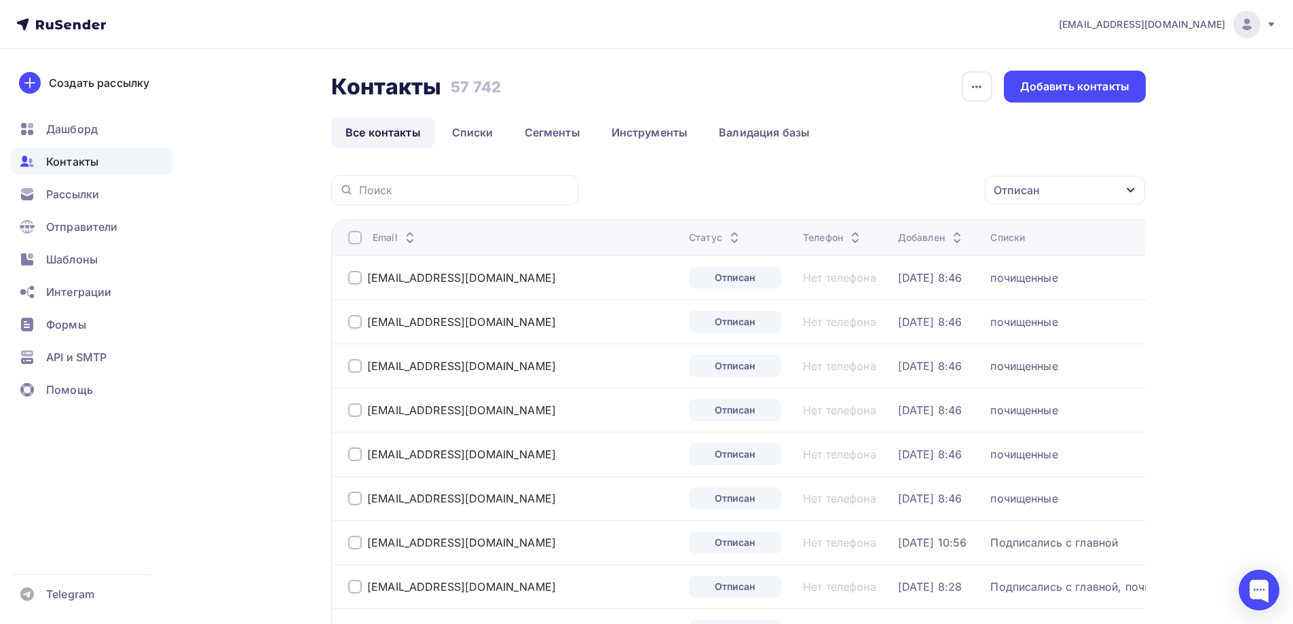
click at [355, 240] on div at bounding box center [355, 238] width 14 height 14
click at [824, 198] on div "Действие" at bounding box center [883, 190] width 179 height 26
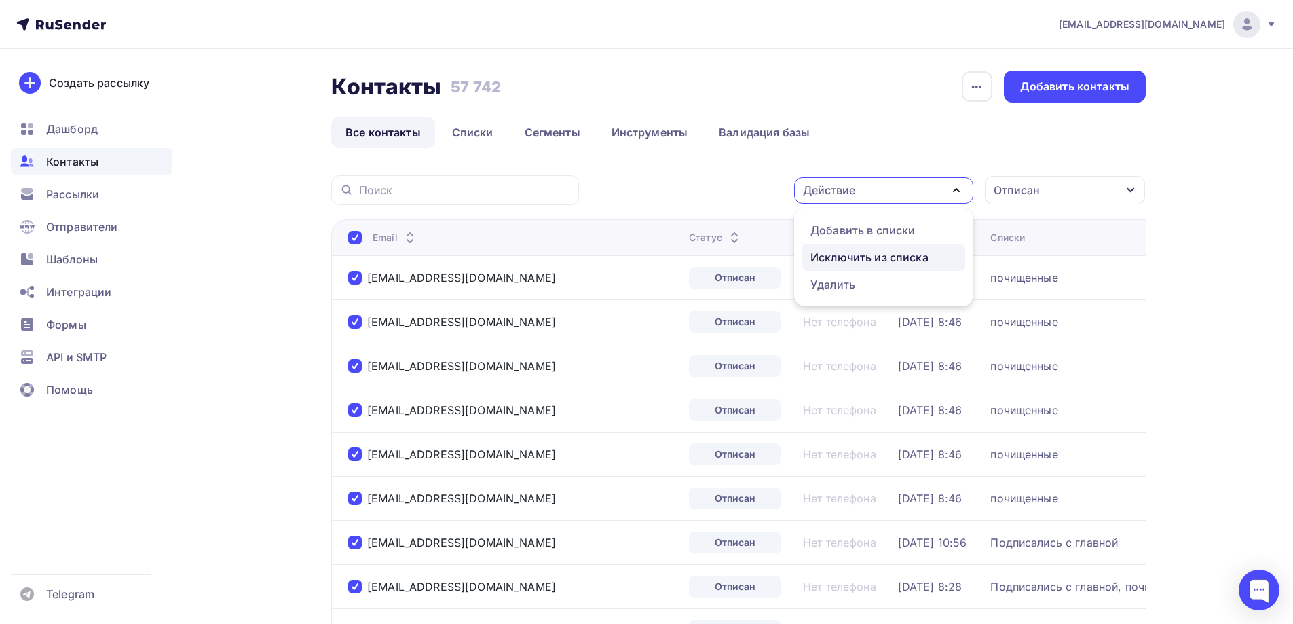
click at [879, 263] on div "Исключить из списка" at bounding box center [870, 257] width 118 height 16
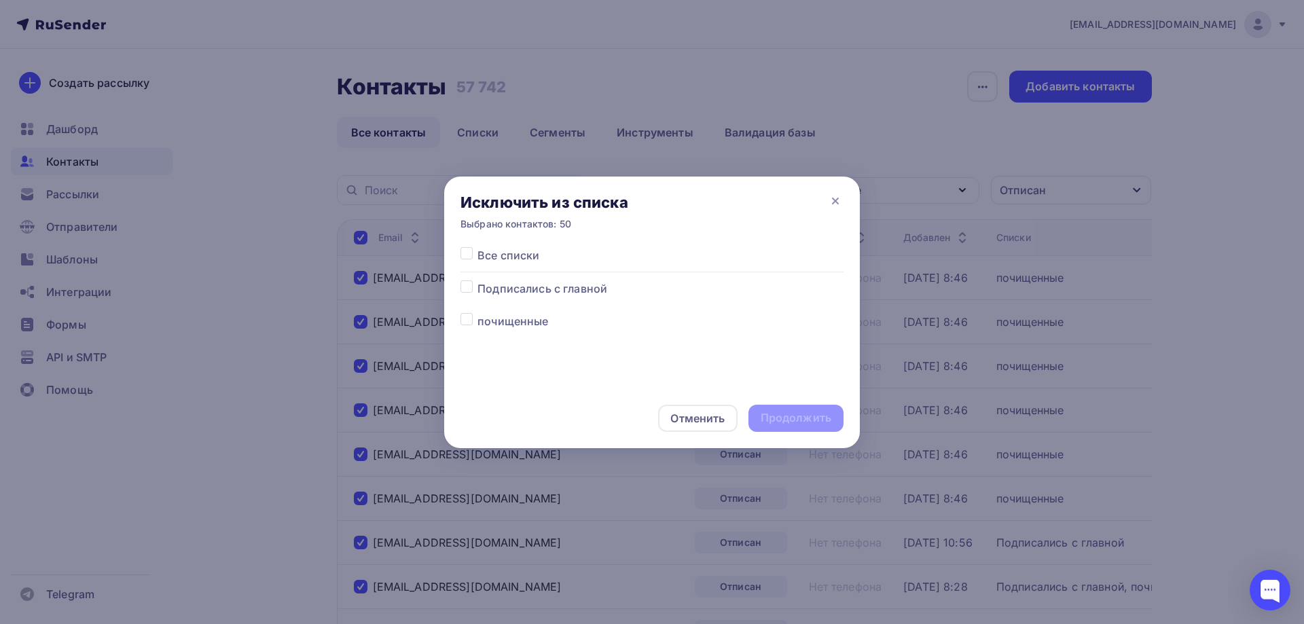
click at [513, 257] on span "Все списки" at bounding box center [508, 255] width 62 height 16
drag, startPoint x: 467, startPoint y: 255, endPoint x: 490, endPoint y: 265, distance: 24.9
click at [477, 247] on label at bounding box center [477, 247] width 0 height 0
click at [467, 254] on input "checkbox" at bounding box center [466, 253] width 12 height 12
checkbox input "true"
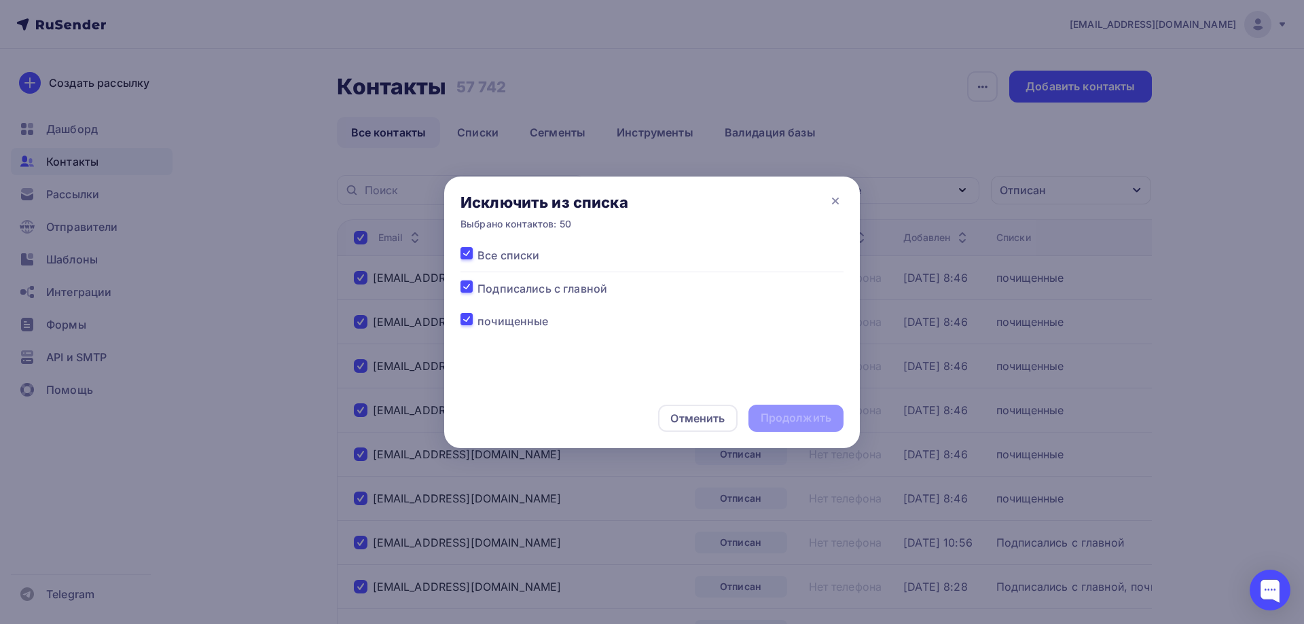
checkbox input "true"
click at [771, 410] on div "Продолжить" at bounding box center [795, 418] width 71 height 16
